Goal: Task Accomplishment & Management: Complete application form

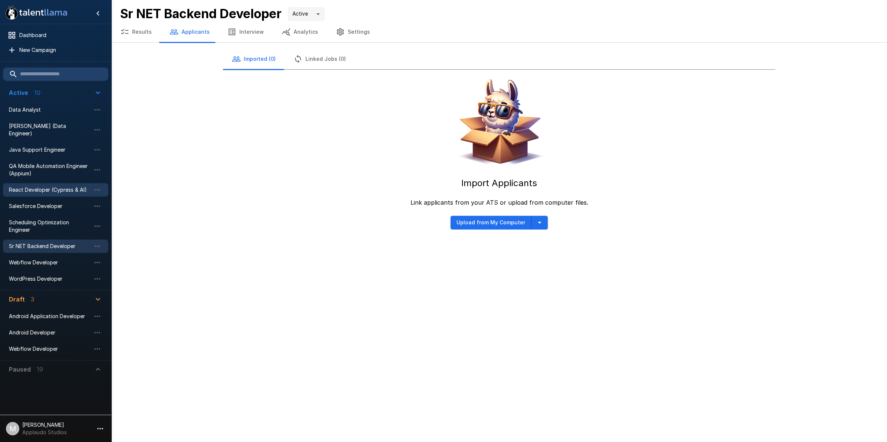
click at [70, 186] on span "React Developer (Cypress & AI)" at bounding box center [50, 189] width 82 height 7
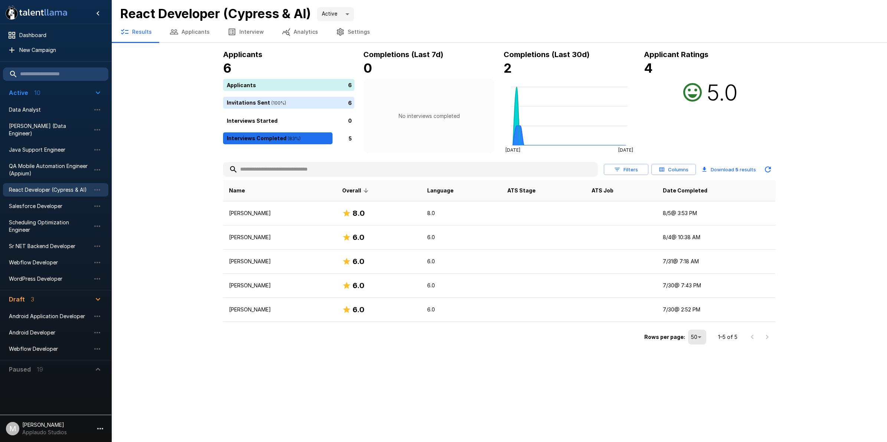
click at [233, 28] on button "Interview" at bounding box center [246, 32] width 54 height 21
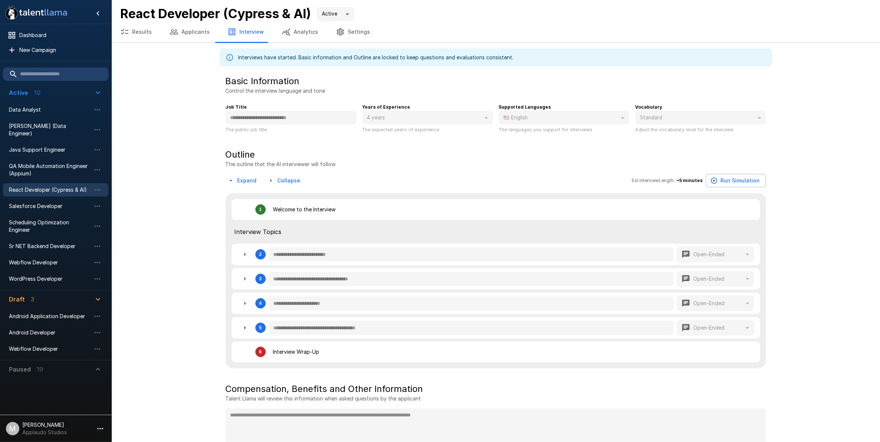
type textarea "*"
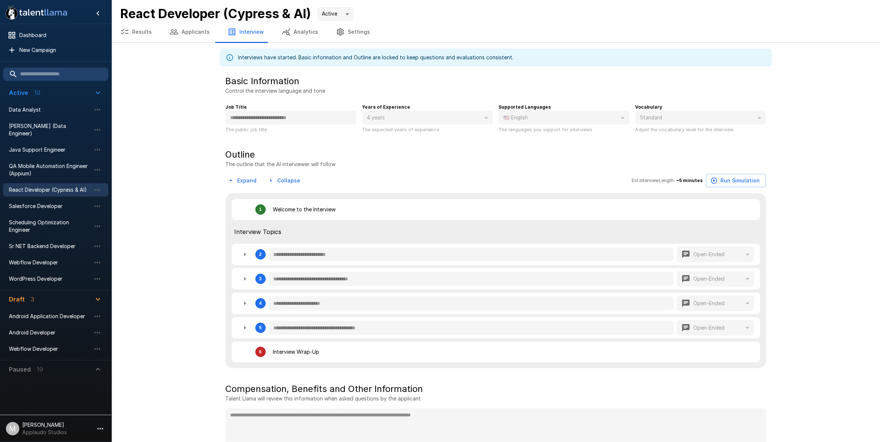
type textarea "*"
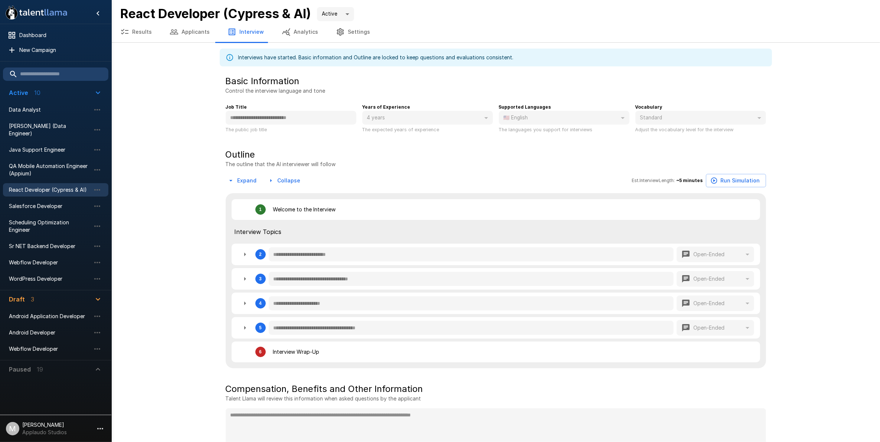
type textarea "*"
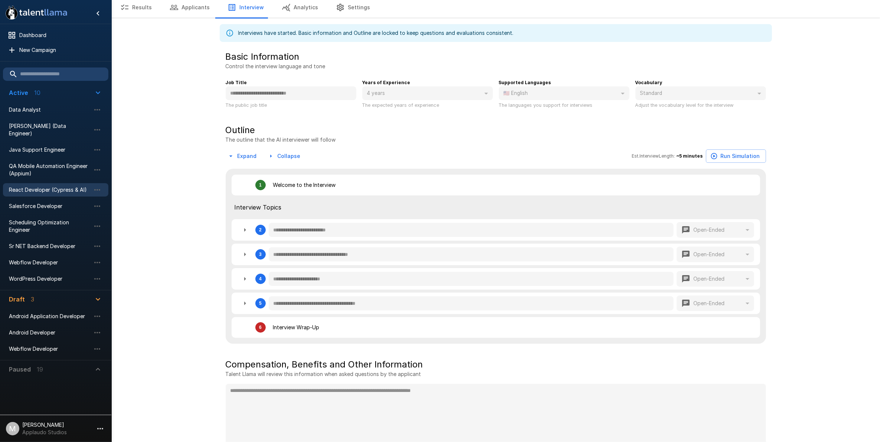
scroll to position [37, 0]
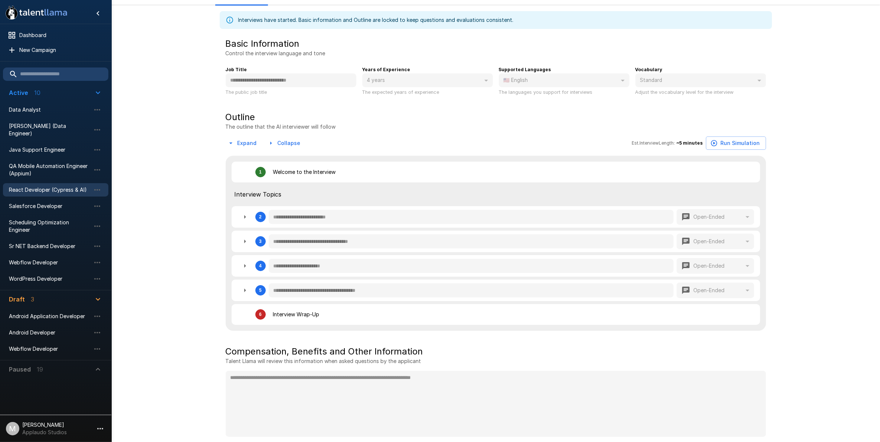
click at [293, 275] on div "**********" at bounding box center [496, 243] width 540 height 175
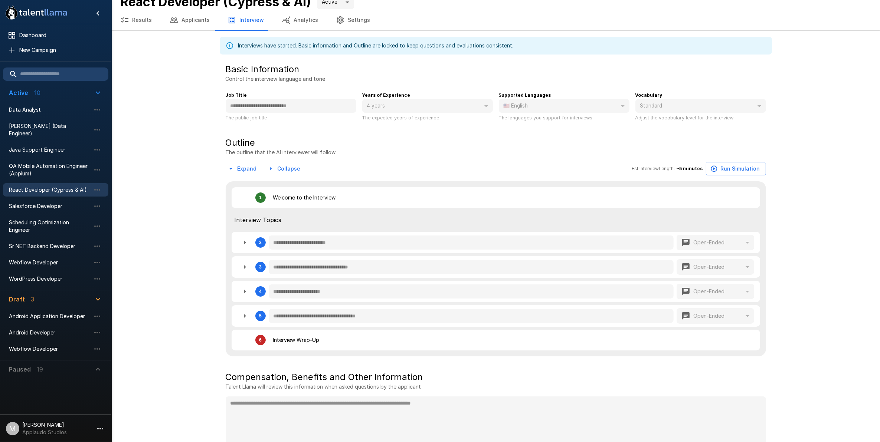
scroll to position [0, 0]
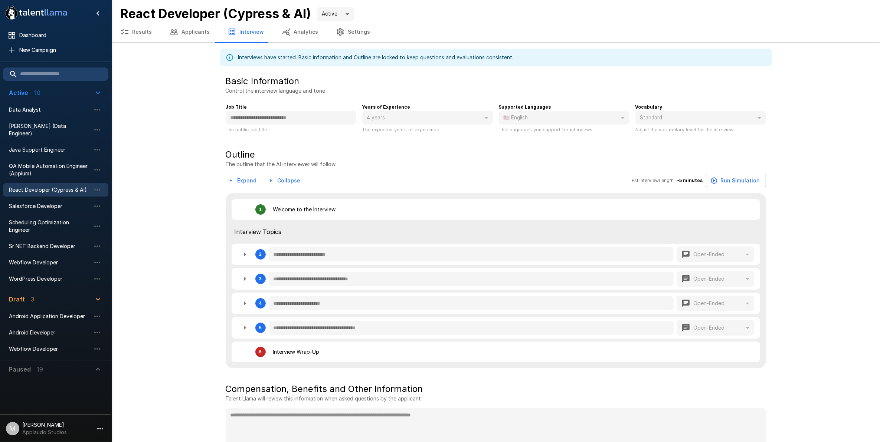
click at [145, 32] on button "Results" at bounding box center [135, 32] width 49 height 21
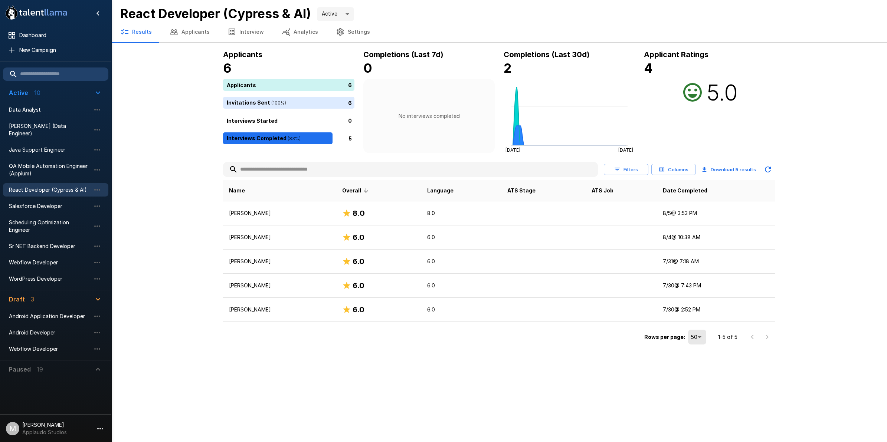
click at [255, 30] on button "Interview" at bounding box center [246, 32] width 54 height 21
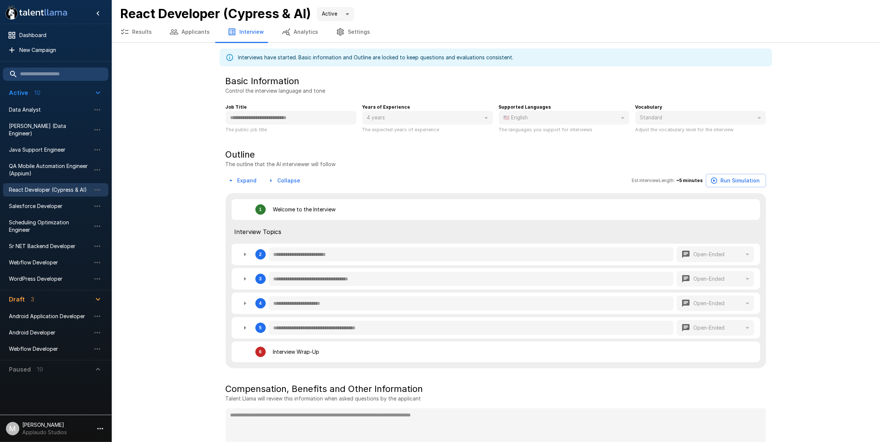
type textarea "*"
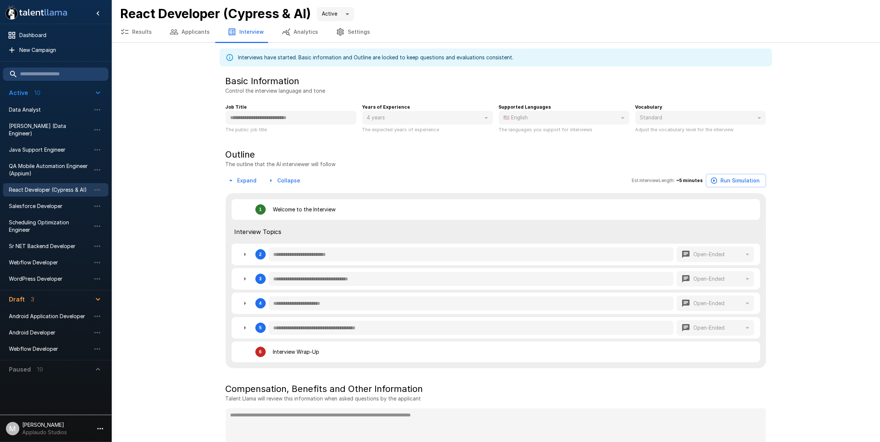
type textarea "*"
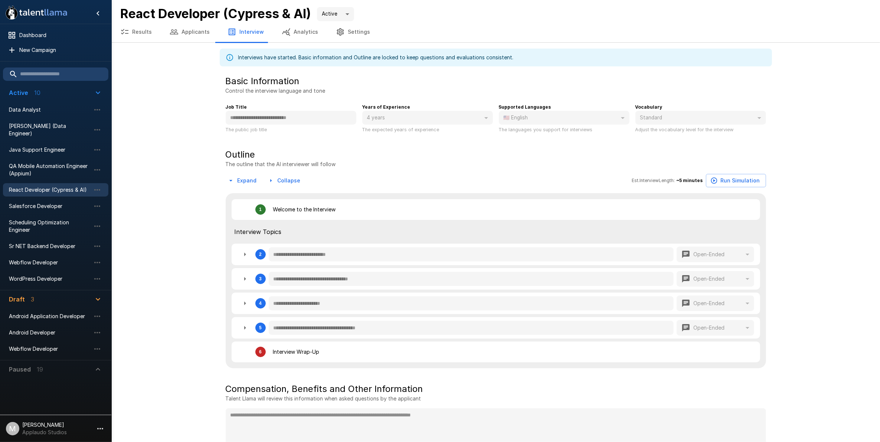
type textarea "*"
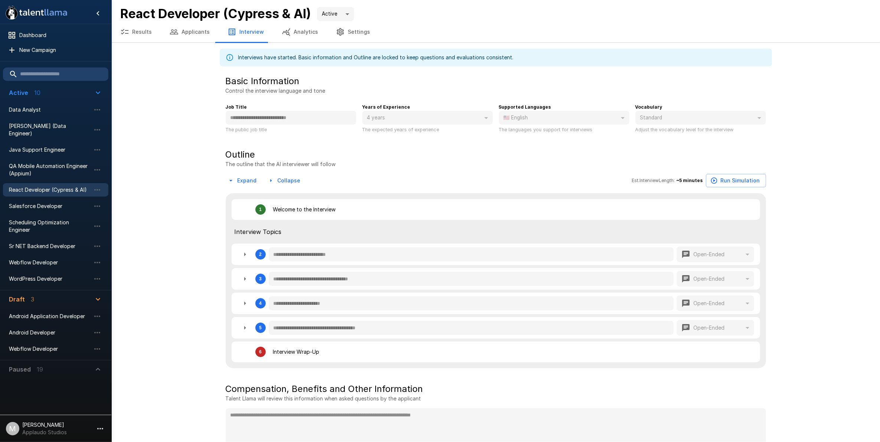
scroll to position [37, 0]
